Goal: Information Seeking & Learning: Learn about a topic

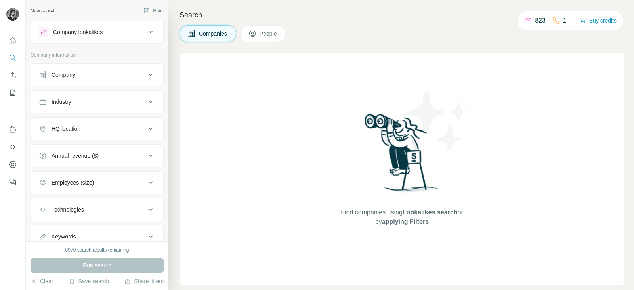
click at [130, 75] on div "Company" at bounding box center [92, 75] width 107 height 8
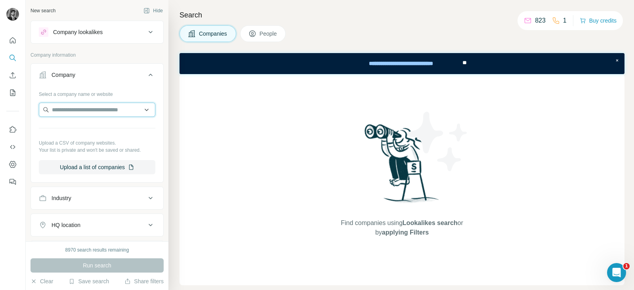
click at [109, 109] on input "text" at bounding box center [97, 110] width 116 height 14
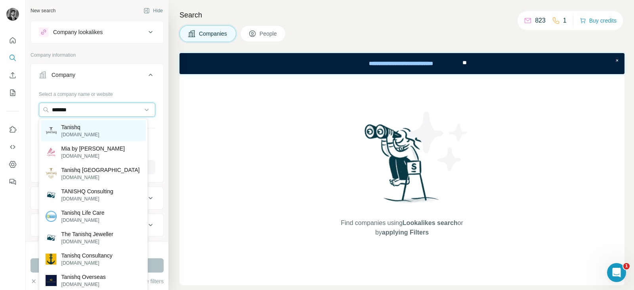
type input "*******"
click at [73, 128] on p "Tanishq" at bounding box center [80, 127] width 38 height 8
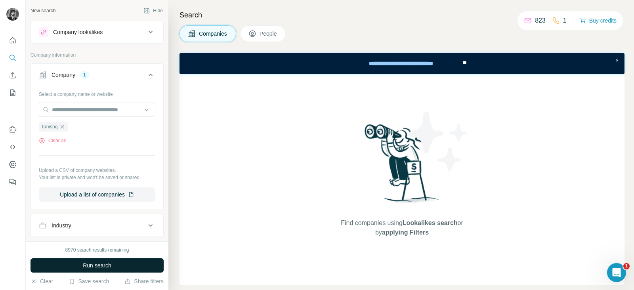
click at [97, 263] on span "Run search" at bounding box center [97, 265] width 29 height 8
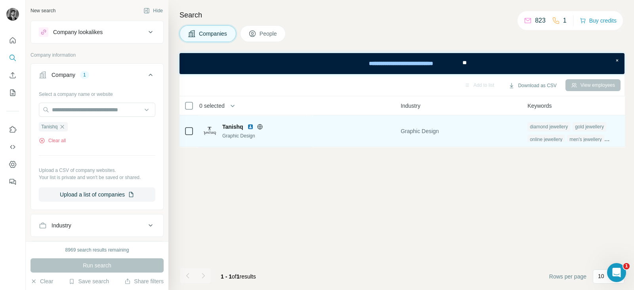
scroll to position [0, 519]
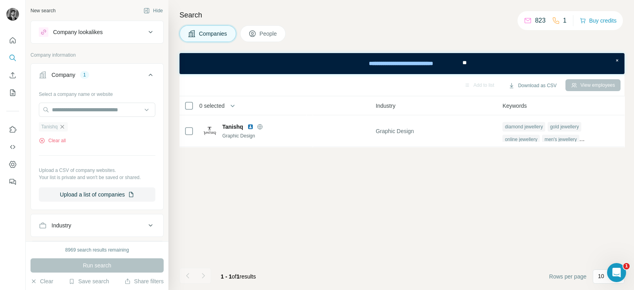
click at [63, 125] on icon "button" at bounding box center [62, 127] width 6 height 6
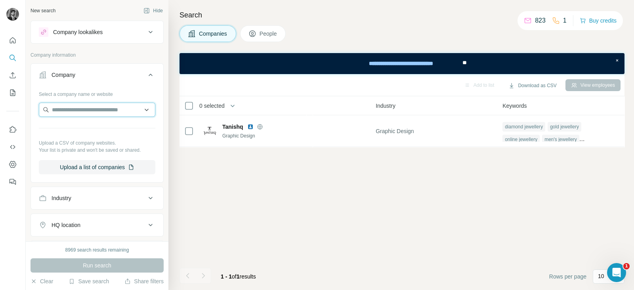
click at [107, 110] on input "text" at bounding box center [97, 110] width 116 height 14
click at [110, 204] on button "Industry" at bounding box center [97, 198] width 132 height 19
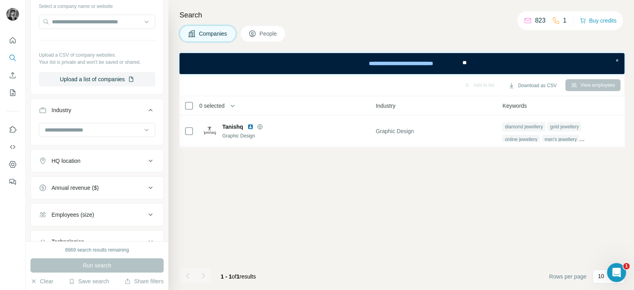
scroll to position [90, 0]
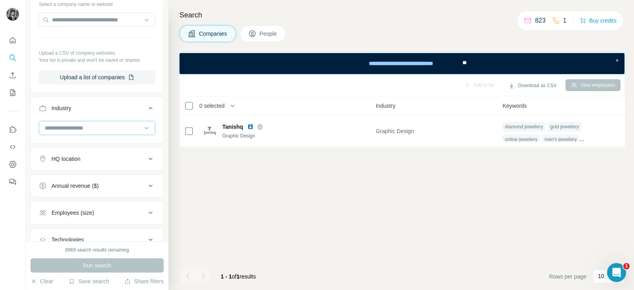
click at [111, 122] on div at bounding box center [93, 127] width 98 height 13
type input "**"
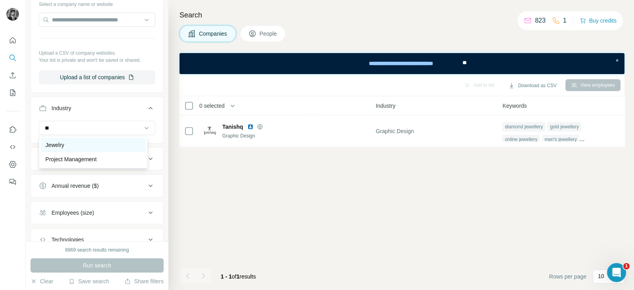
click at [66, 142] on div "Jewelry" at bounding box center [93, 145] width 95 height 8
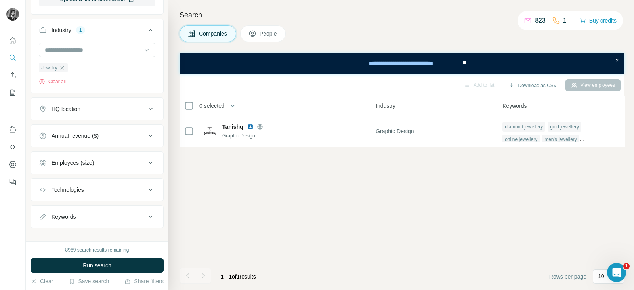
scroll to position [176, 0]
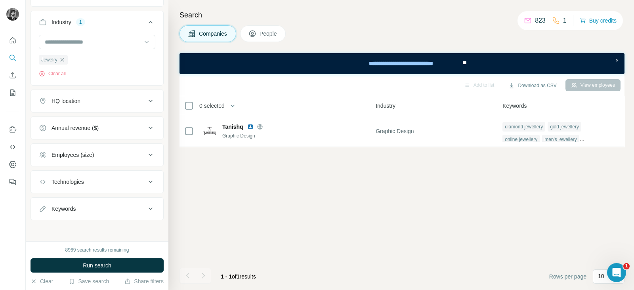
click at [146, 99] on icon at bounding box center [151, 101] width 10 height 10
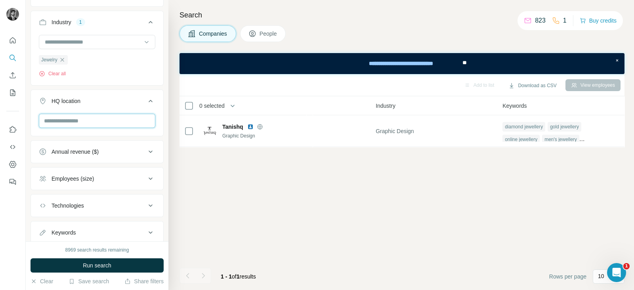
click at [110, 127] on input "text" at bounding box center [97, 121] width 116 height 14
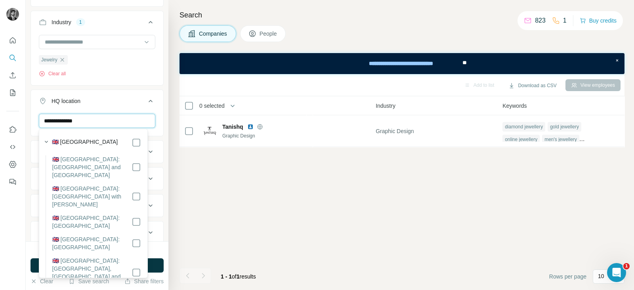
type input "**********"
click at [157, 125] on div "**********" at bounding box center [97, 120] width 143 height 241
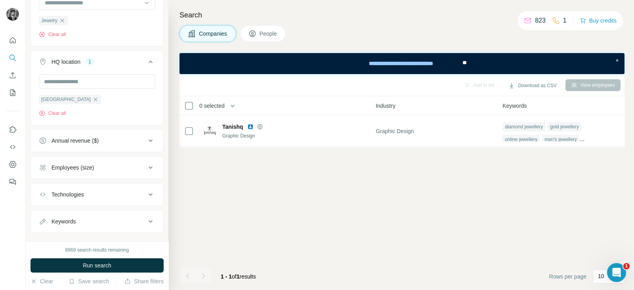
scroll to position [228, 0]
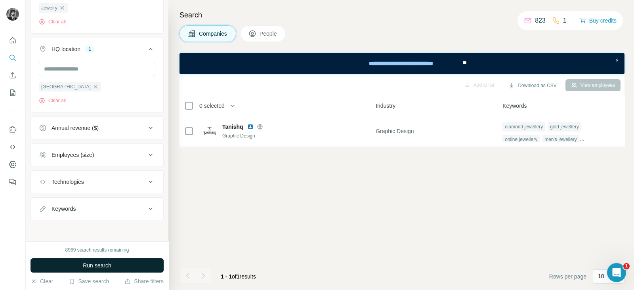
click at [109, 265] on span "Run search" at bounding box center [97, 265] width 29 height 8
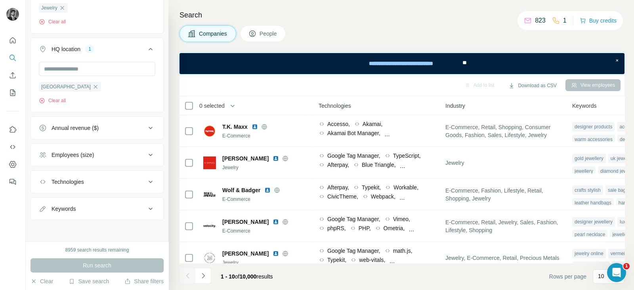
click at [146, 151] on icon at bounding box center [151, 155] width 10 height 10
click at [44, 203] on icon at bounding box center [44, 202] width 10 height 10
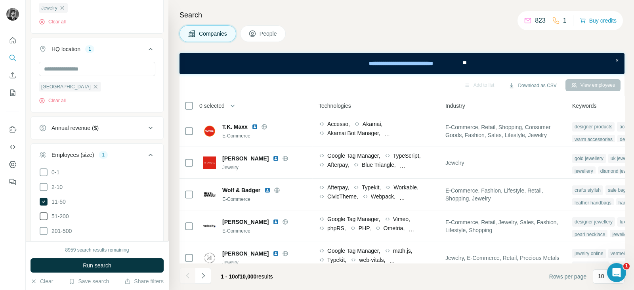
click at [43, 214] on icon at bounding box center [44, 217] width 10 height 10
click at [112, 266] on button "Run search" at bounding box center [97, 265] width 133 height 14
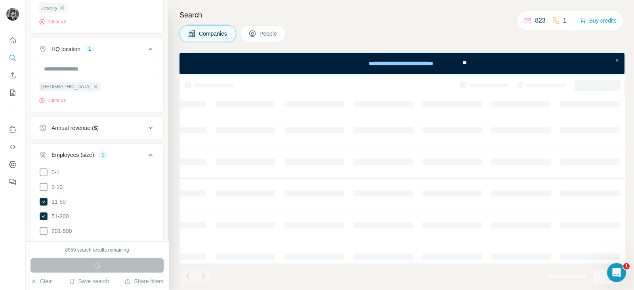
scroll to position [0, 313]
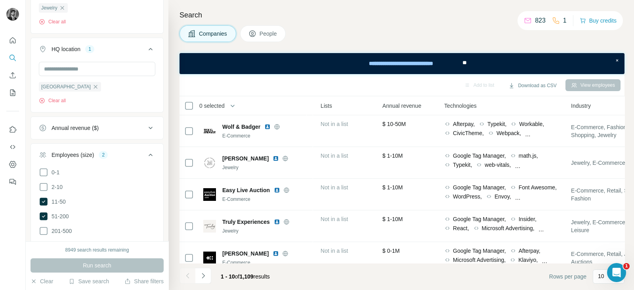
click at [334, 29] on div "Companies People" at bounding box center [401, 33] width 445 height 17
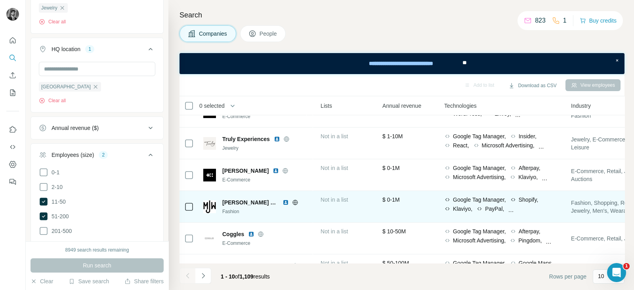
scroll to position [174, 313]
